Goal: Navigation & Orientation: Find specific page/section

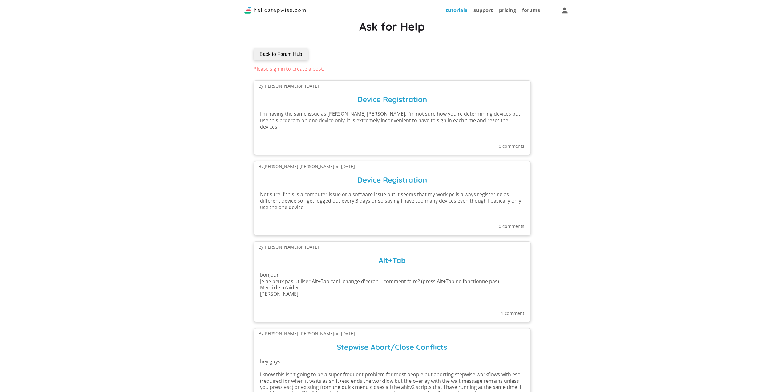
click at [453, 10] on link "tutorials" at bounding box center [457, 10] width 22 height 7
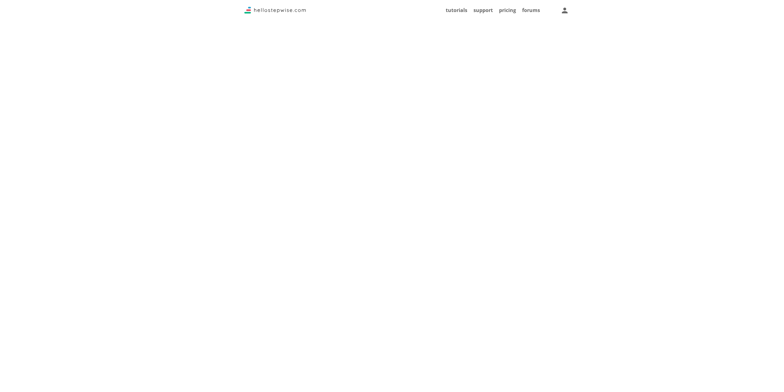
scroll to position [1171, 0]
